Goal: Find specific page/section: Find specific page/section

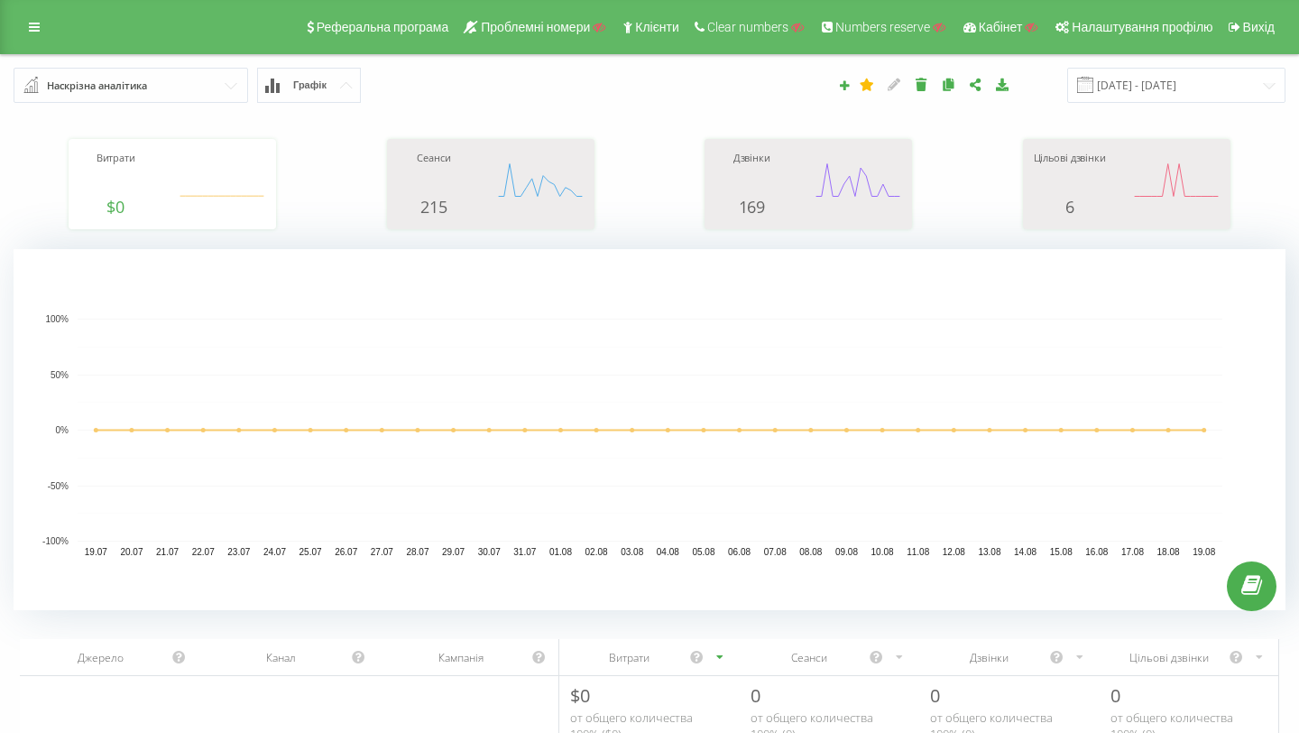
click at [189, 85] on input "text" at bounding box center [131, 85] width 233 height 32
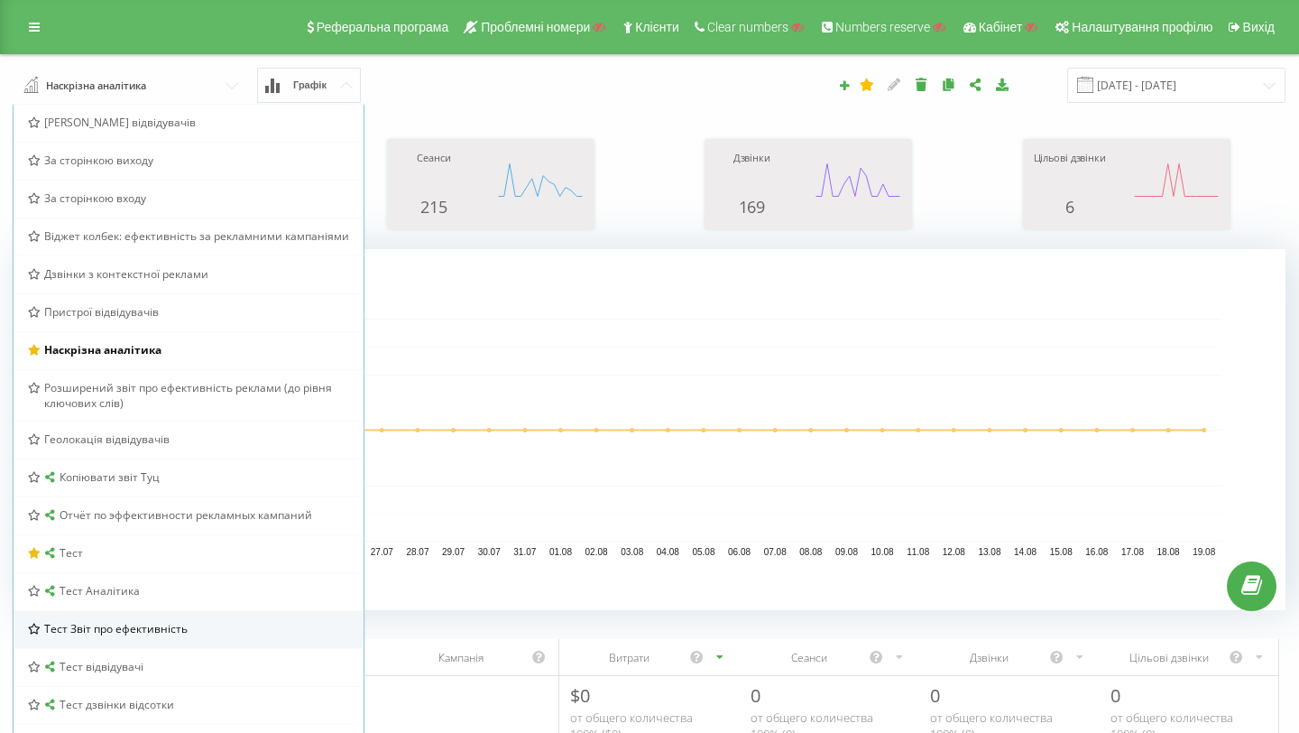
click at [144, 615] on div "Тест Звіт про ефективність" at bounding box center [189, 629] width 350 height 38
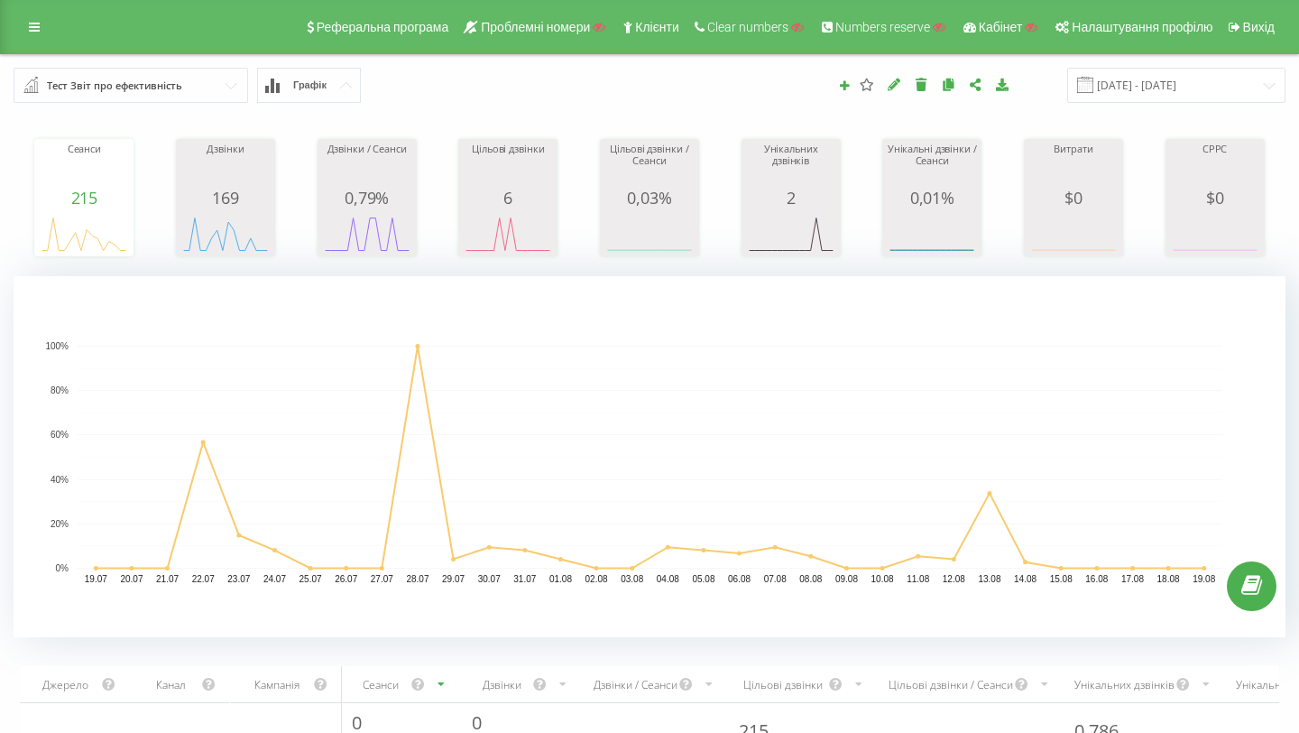
scroll to position [195, 0]
